Goal: Task Accomplishment & Management: Manage account settings

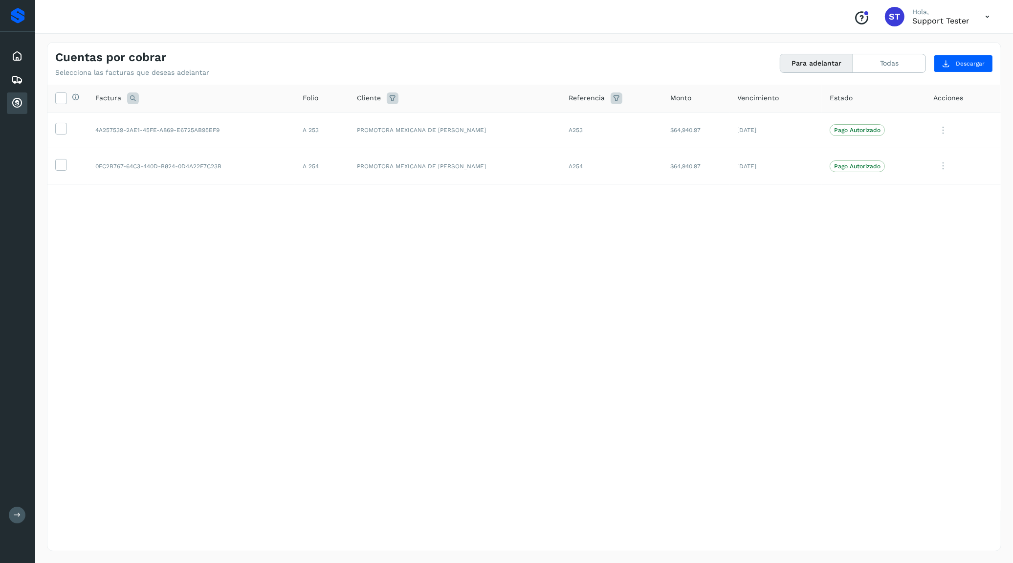
click at [988, 13] on icon at bounding box center [987, 17] width 20 height 20
click at [963, 44] on div "Cerrar sesión" at bounding box center [938, 44] width 116 height 19
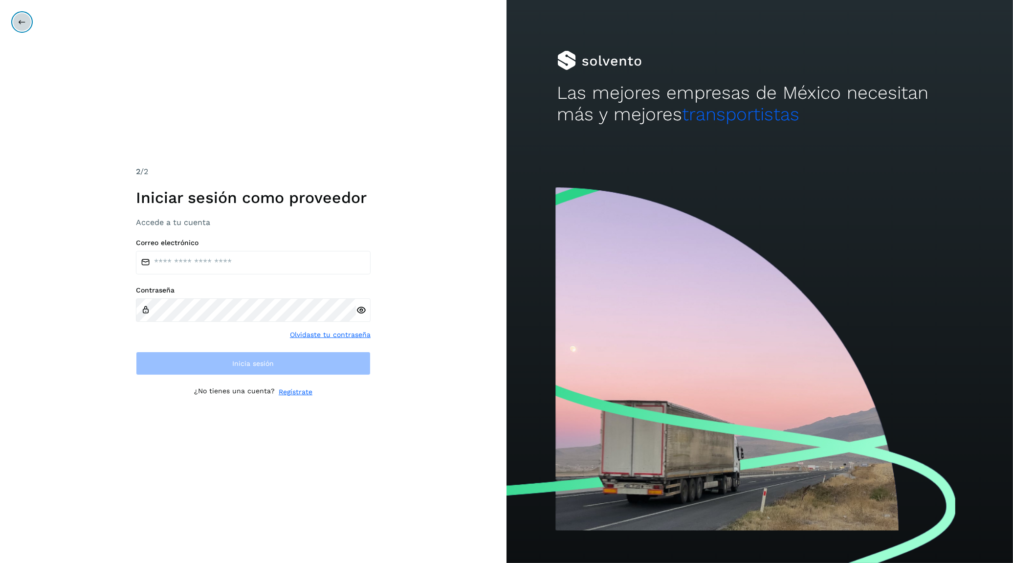
click at [21, 25] on icon at bounding box center [22, 22] width 8 height 8
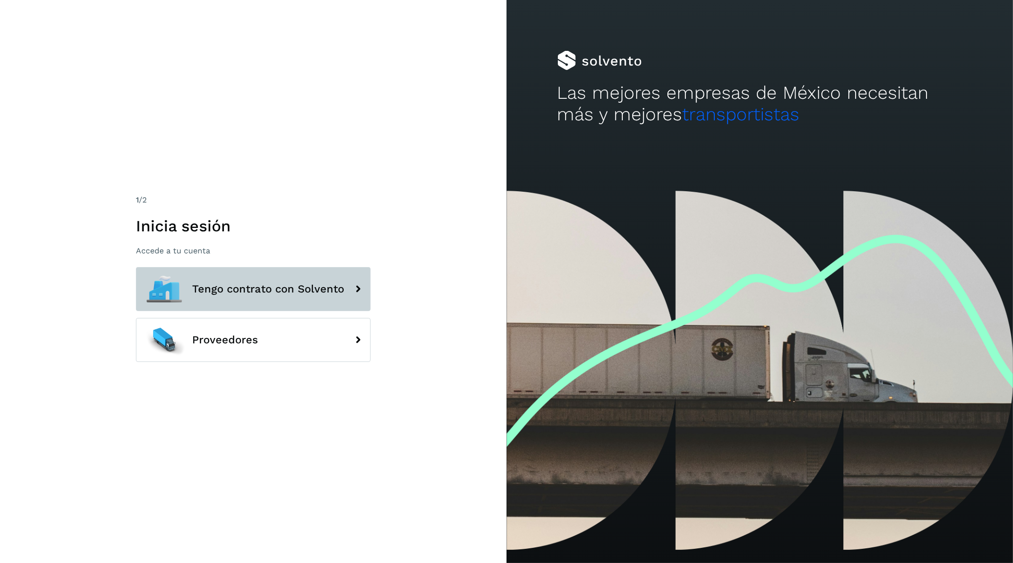
click at [214, 288] on span "Tengo contrato con Solvento" at bounding box center [268, 289] width 152 height 12
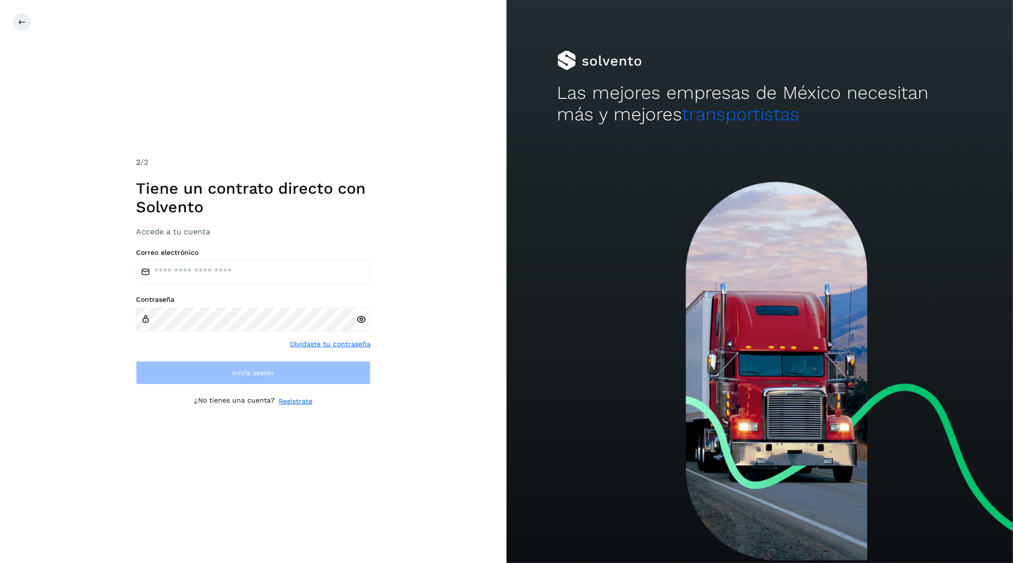
click at [360, 322] on icon at bounding box center [361, 319] width 10 height 10
click at [305, 271] on input "email" at bounding box center [253, 271] width 235 height 23
paste input "**********"
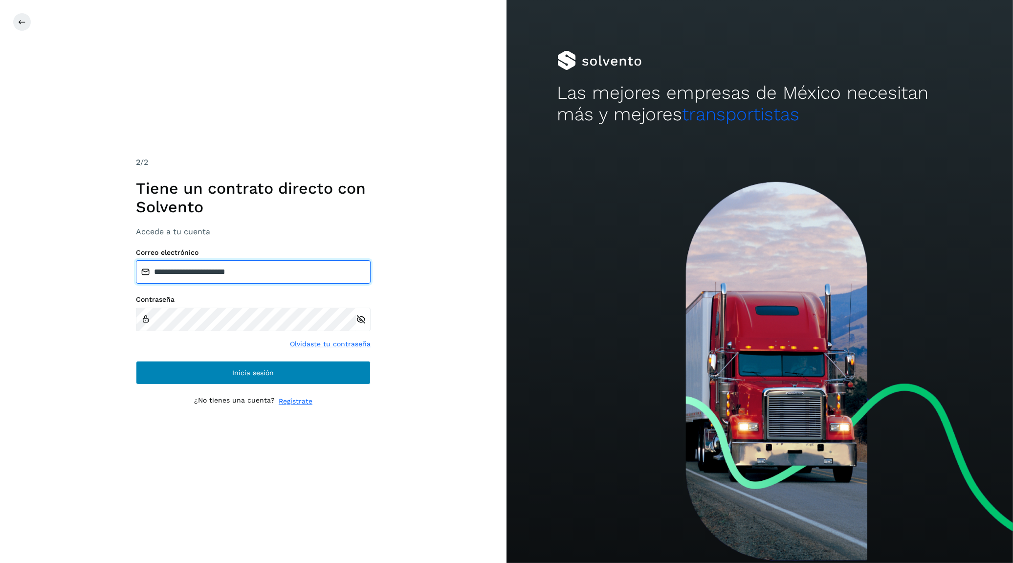
type input "**********"
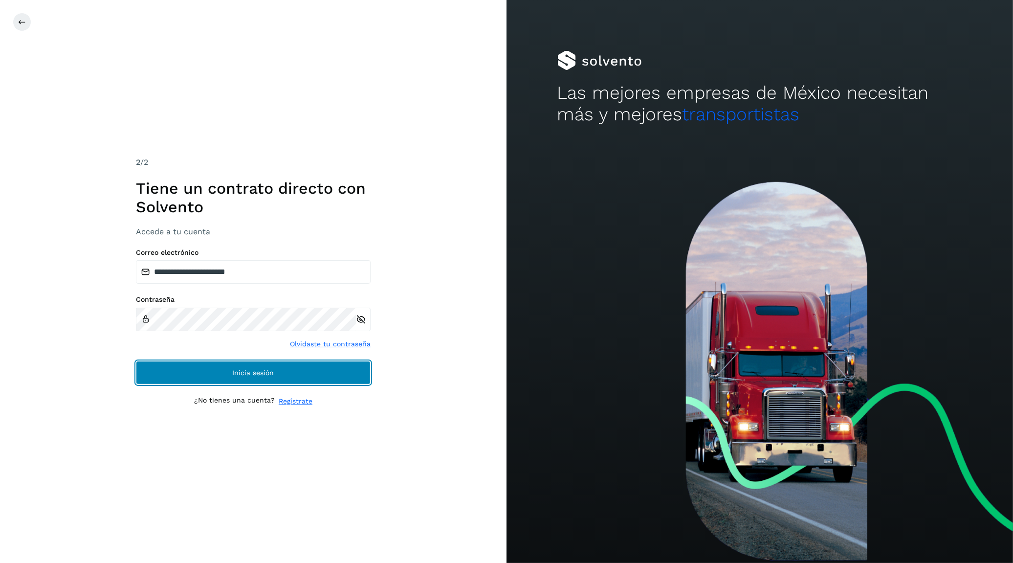
click at [281, 375] on button "Inicia sesión" at bounding box center [253, 372] width 235 height 23
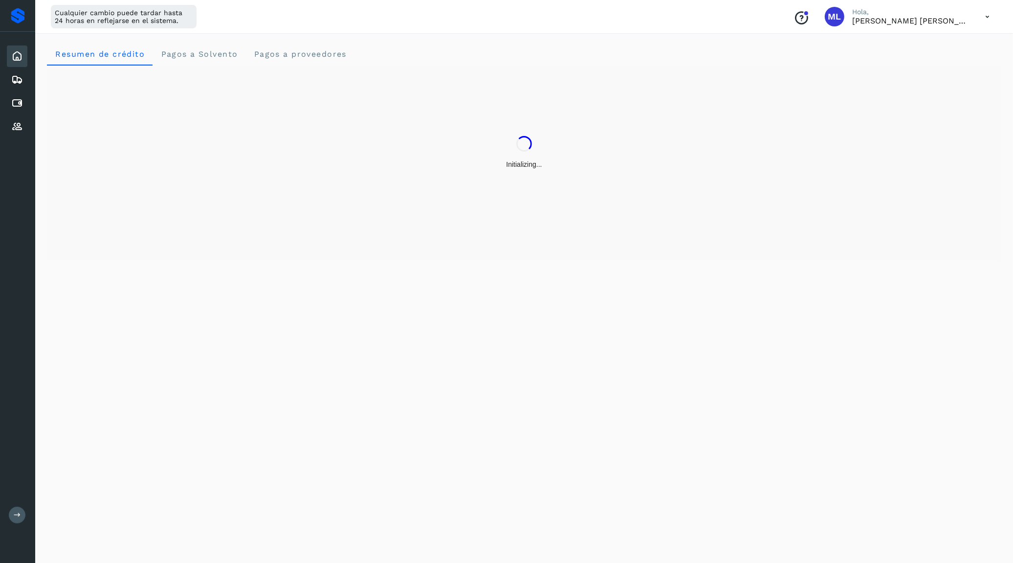
click at [987, 11] on icon at bounding box center [987, 17] width 20 height 20
click at [13, 94] on div "Cuentas por pagar" at bounding box center [17, 103] width 21 height 22
click at [19, 103] on icon at bounding box center [17, 103] width 12 height 12
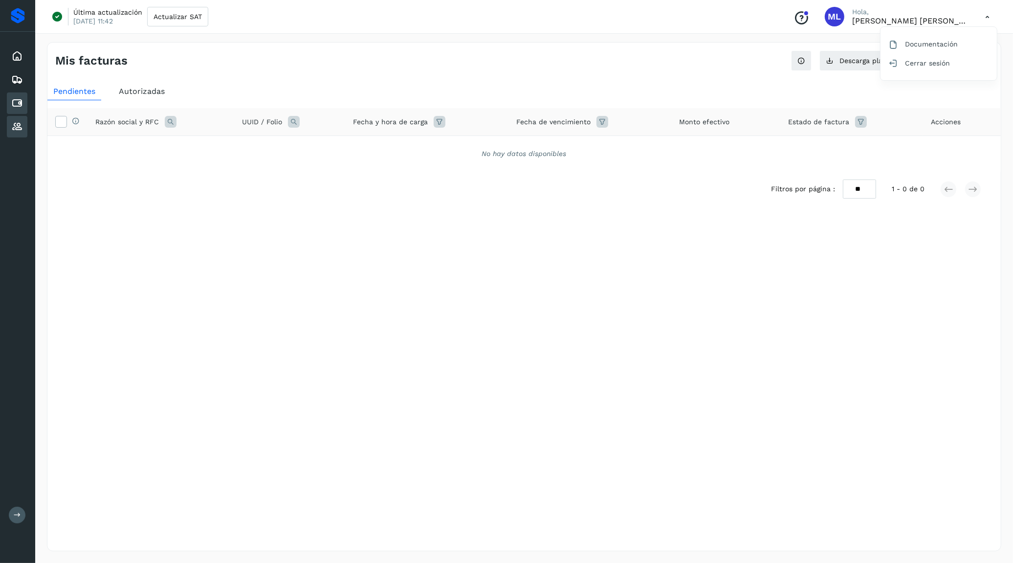
click at [22, 122] on icon at bounding box center [17, 127] width 12 height 12
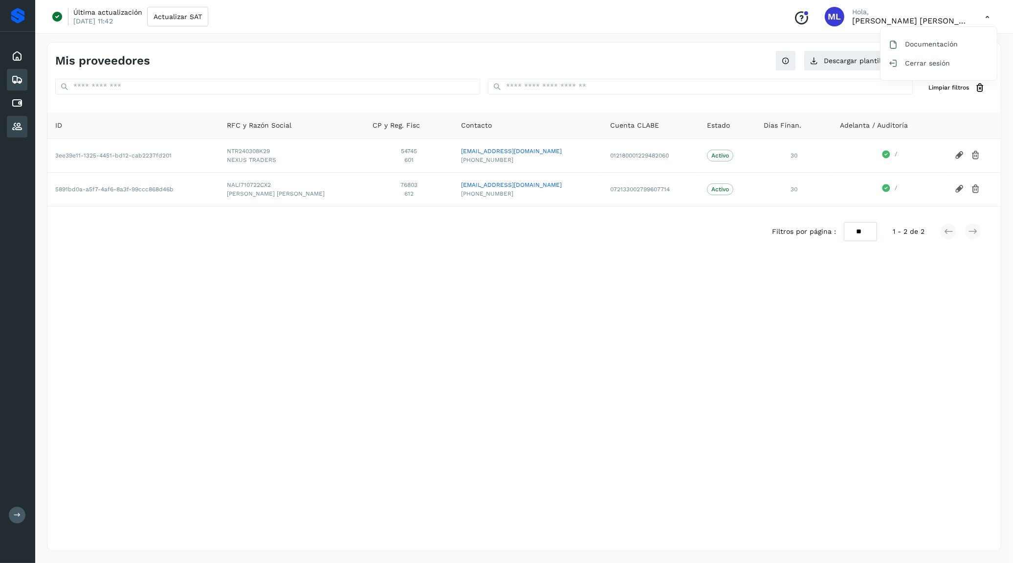
click at [20, 85] on div "Embarques" at bounding box center [17, 80] width 21 height 22
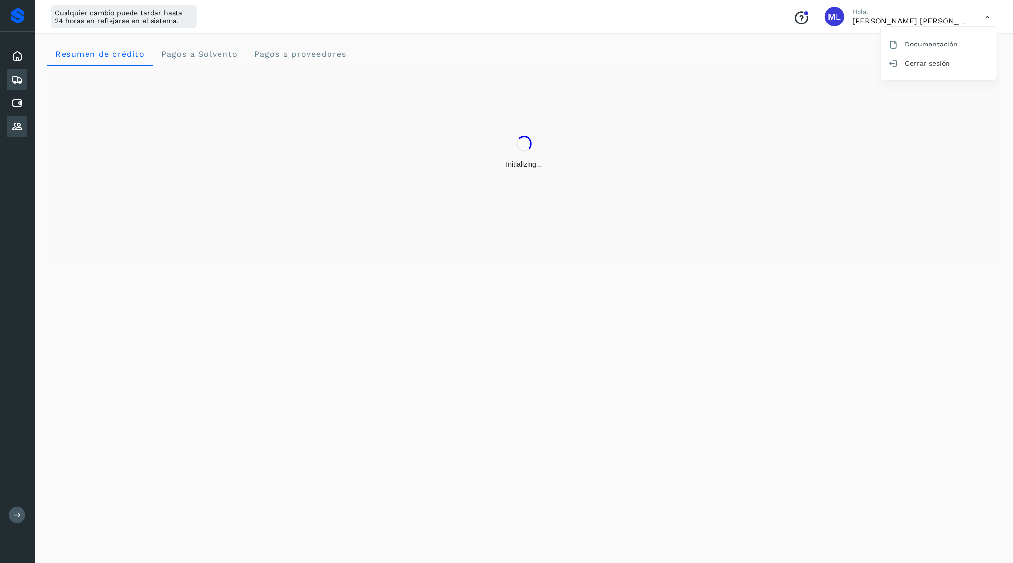
click at [19, 121] on icon at bounding box center [17, 127] width 12 height 12
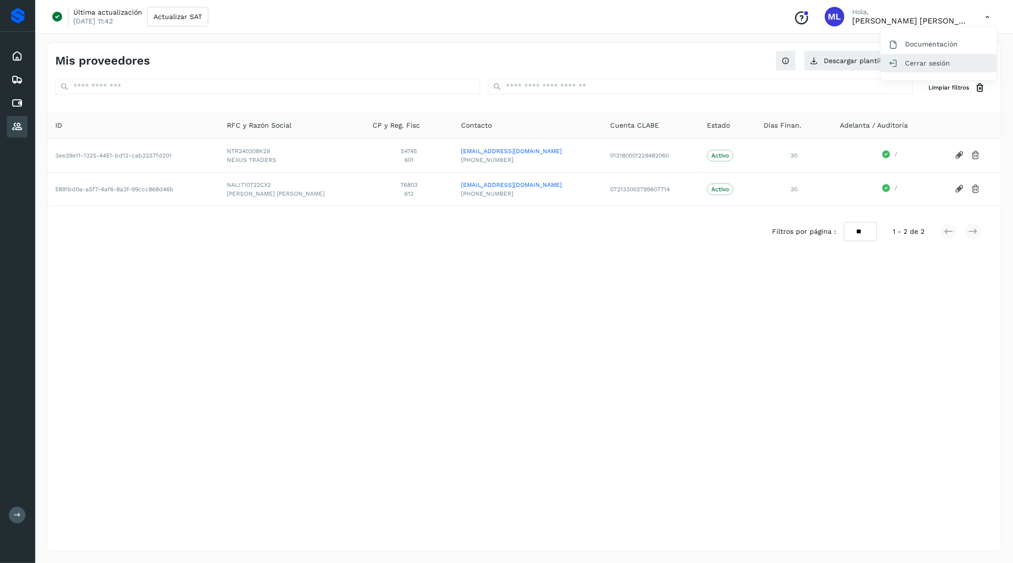
click at [954, 63] on div "Cerrar sesión" at bounding box center [938, 63] width 116 height 19
